Goal: Task Accomplishment & Management: Use online tool/utility

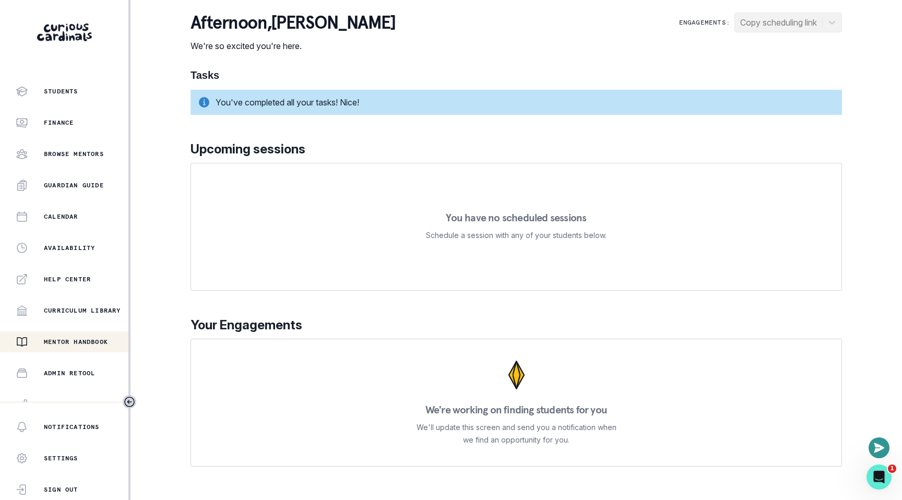
scroll to position [140, 0]
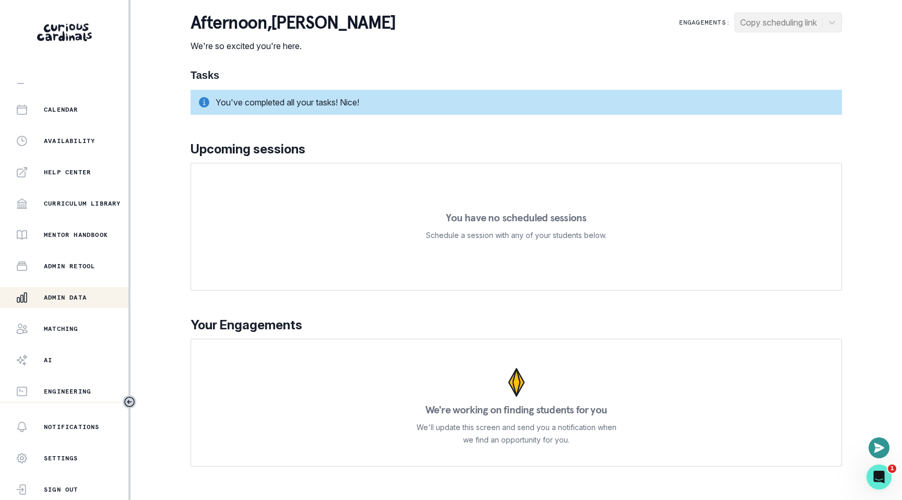
click at [56, 307] on button "Admin Data" at bounding box center [64, 297] width 128 height 21
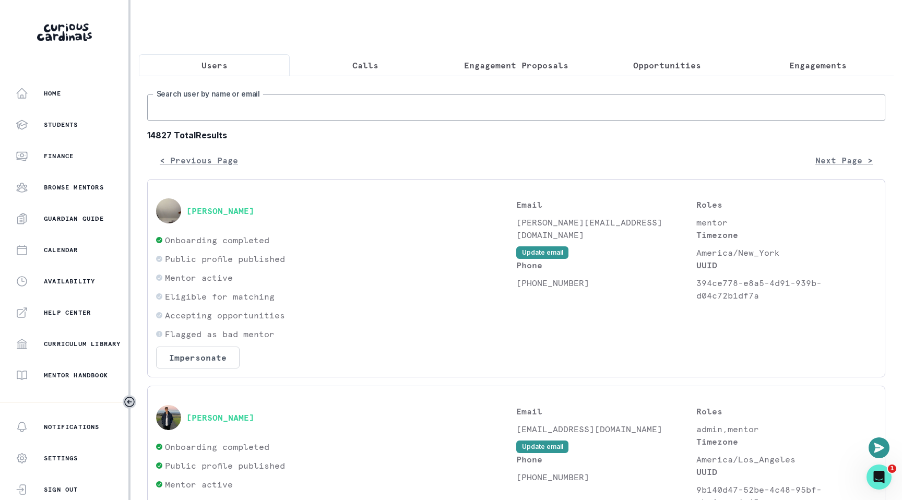
click at [315, 103] on input "Search user by name or email" at bounding box center [516, 107] width 738 height 26
paste input "[PERSON_NAME]"
type input "[PERSON_NAME]"
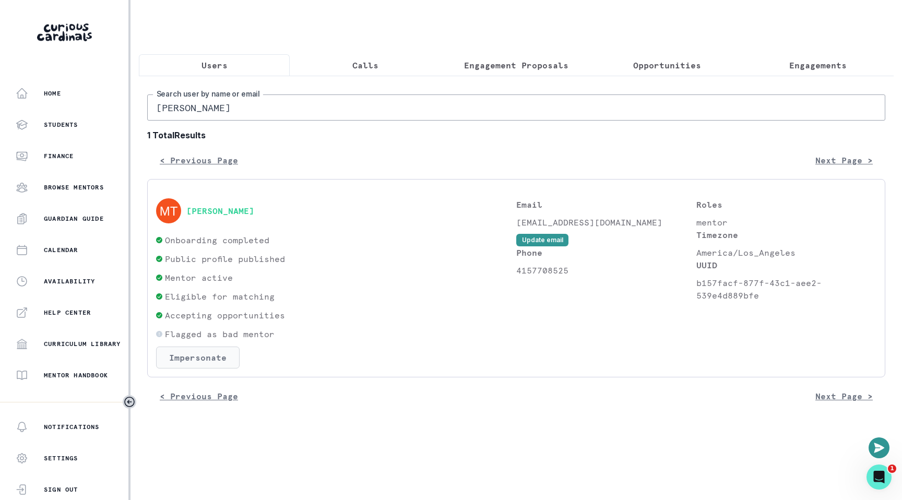
click at [212, 350] on button "Impersonate" at bounding box center [197, 357] width 83 height 22
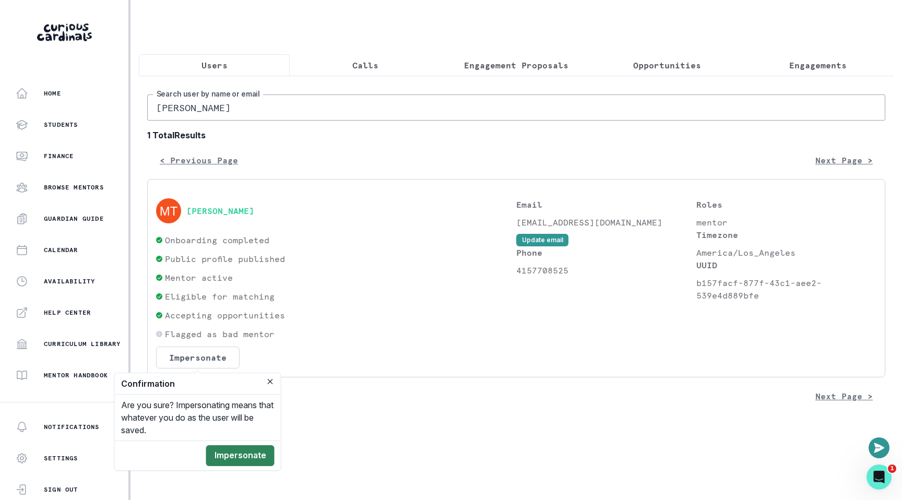
click at [242, 446] on button "Impersonate" at bounding box center [240, 455] width 68 height 21
